Goal: Find specific page/section: Find specific page/section

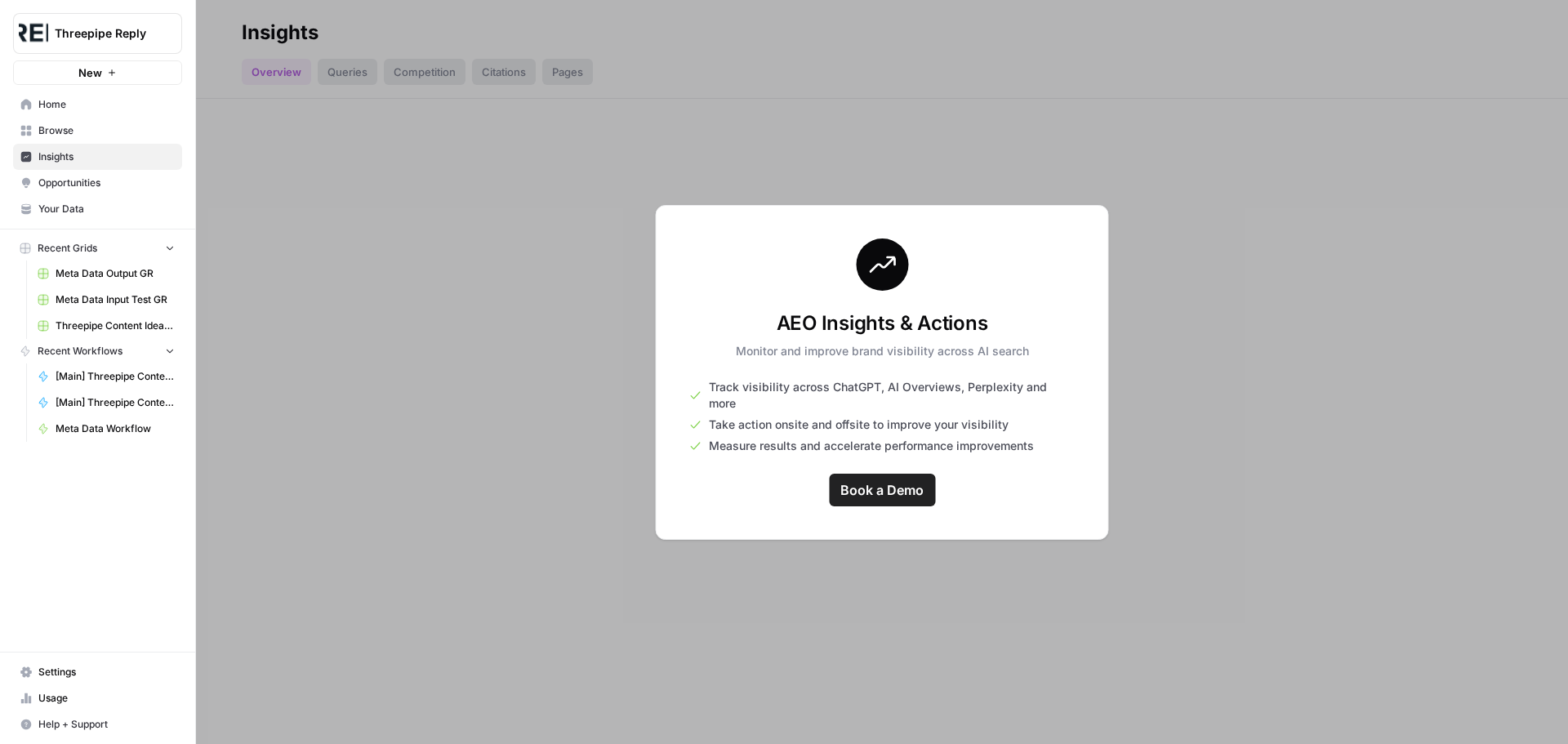
click at [104, 188] on span "Opportunities" at bounding box center [107, 183] width 137 height 15
click at [95, 161] on span "Insights" at bounding box center [107, 157] width 137 height 15
click at [87, 183] on span "Opportunities" at bounding box center [107, 183] width 137 height 15
